Goal: Find specific page/section: Find specific page/section

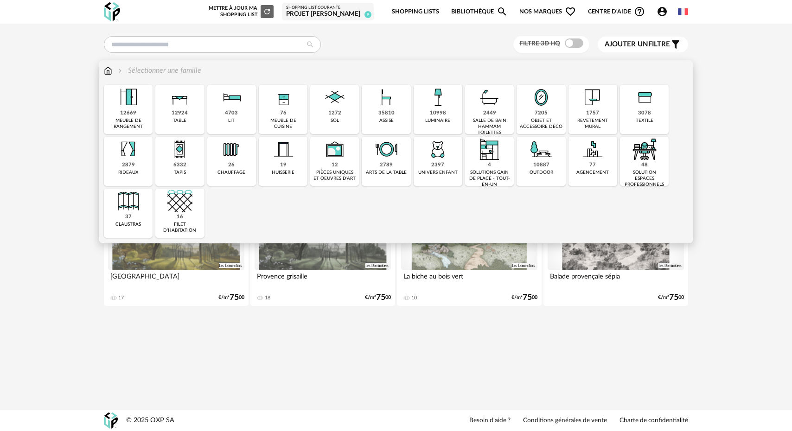
click at [130, 114] on div "12669" at bounding box center [128, 113] width 16 height 7
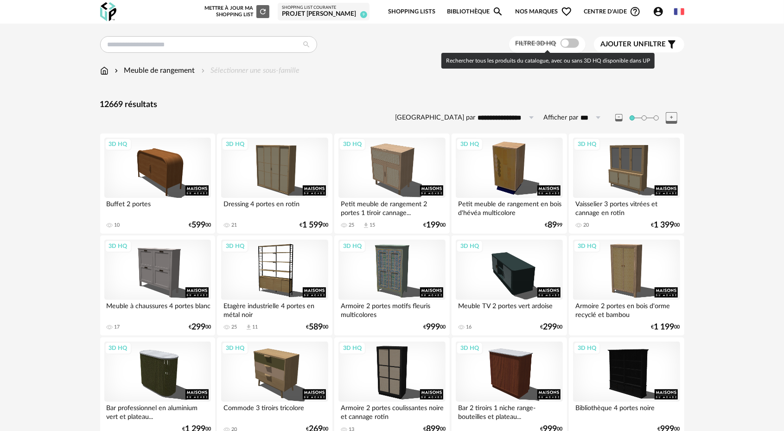
click at [566, 42] on span at bounding box center [570, 43] width 19 height 9
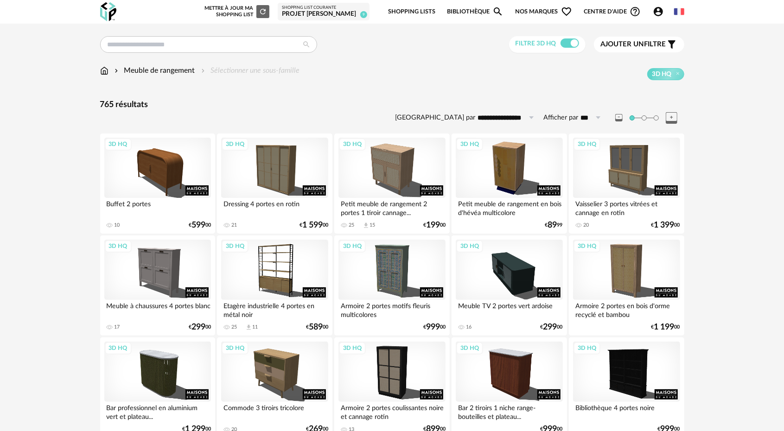
click at [639, 46] on span "Ajouter un" at bounding box center [623, 44] width 44 height 7
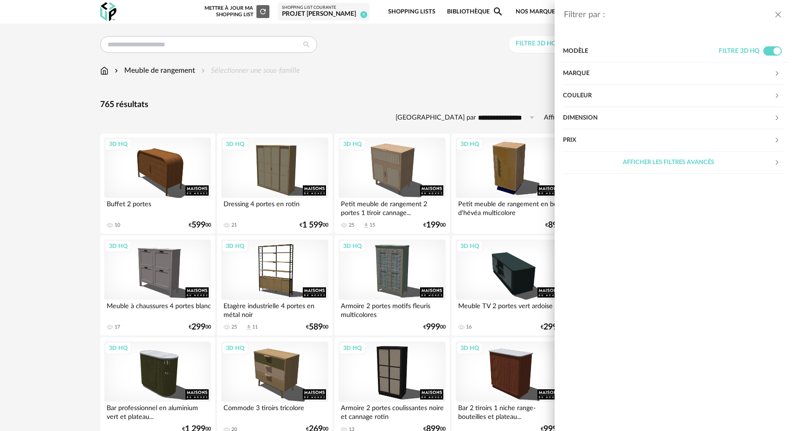
click at [576, 78] on div "Marque" at bounding box center [668, 74] width 211 height 22
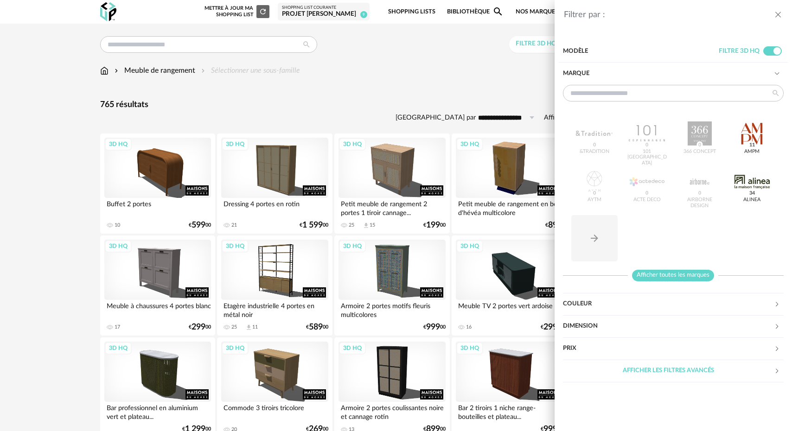
click at [660, 273] on span "Afficher toutes les marques" at bounding box center [673, 276] width 82 height 12
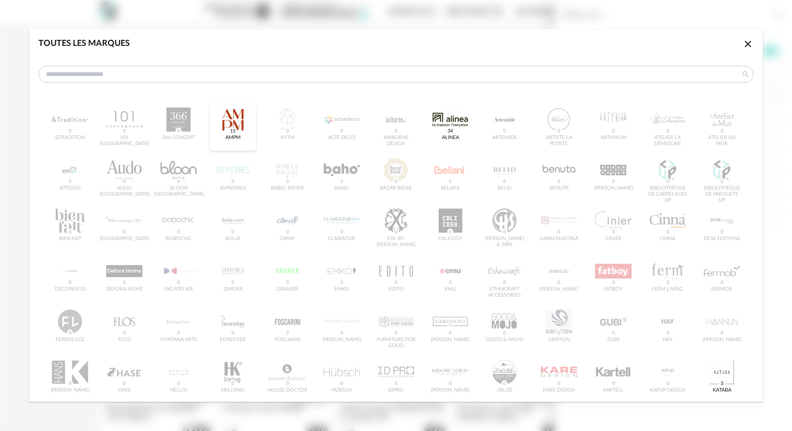
click at [226, 119] on div "dialog" at bounding box center [233, 120] width 36 height 24
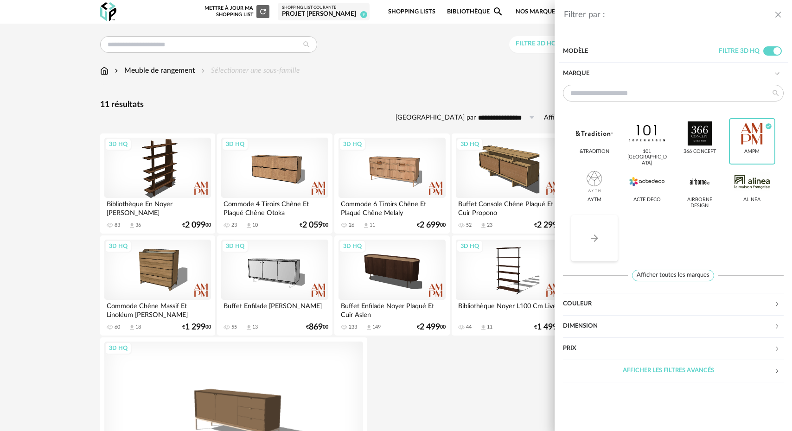
click at [601, 245] on button "Arrow Right icon" at bounding box center [595, 238] width 46 height 46
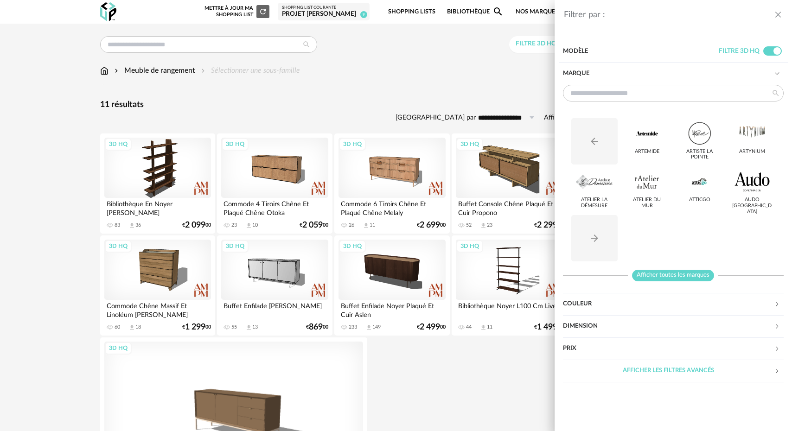
click at [663, 276] on span "Afficher toutes les marques" at bounding box center [673, 276] width 82 height 12
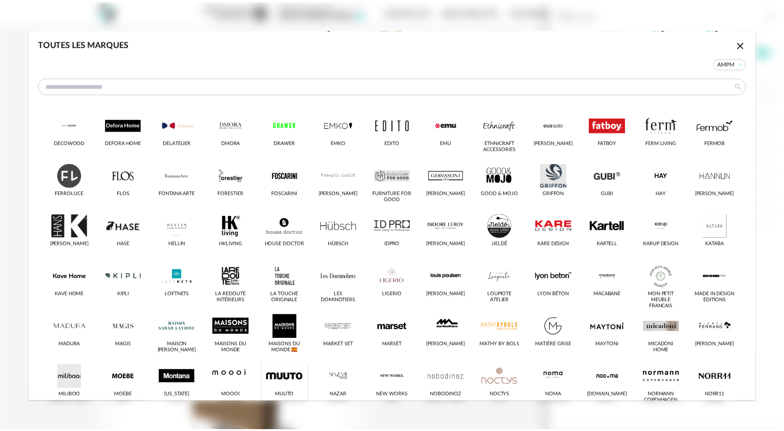
scroll to position [148, 0]
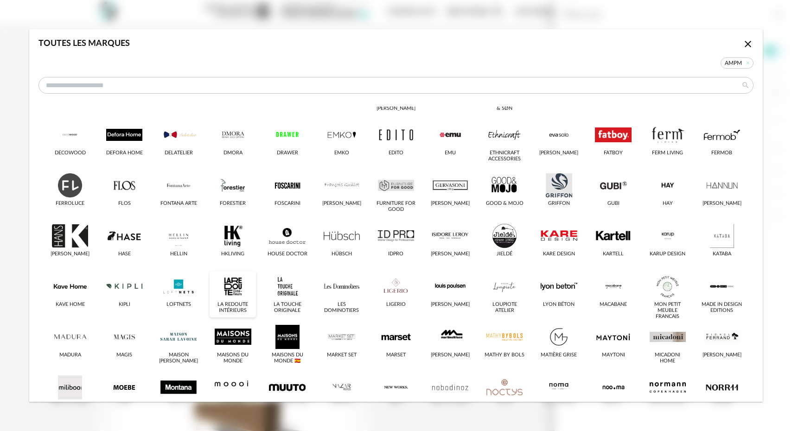
click at [237, 287] on div "dialog" at bounding box center [233, 287] width 36 height 24
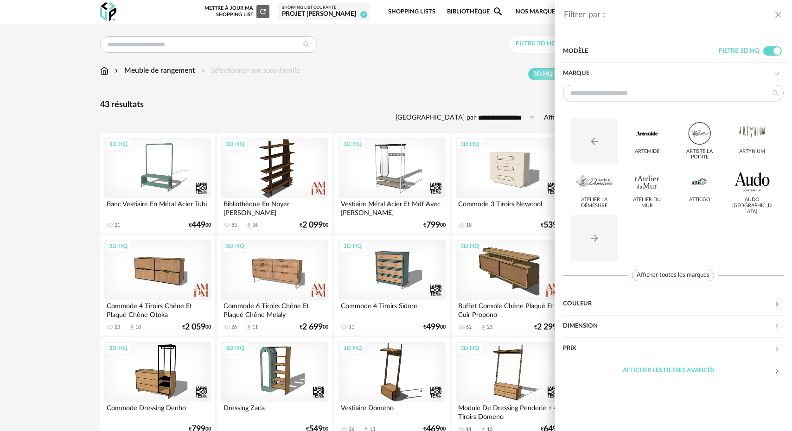
click at [782, 19] on button "close drawer" at bounding box center [778, 15] width 9 height 12
